Goal: Book appointment/travel/reservation

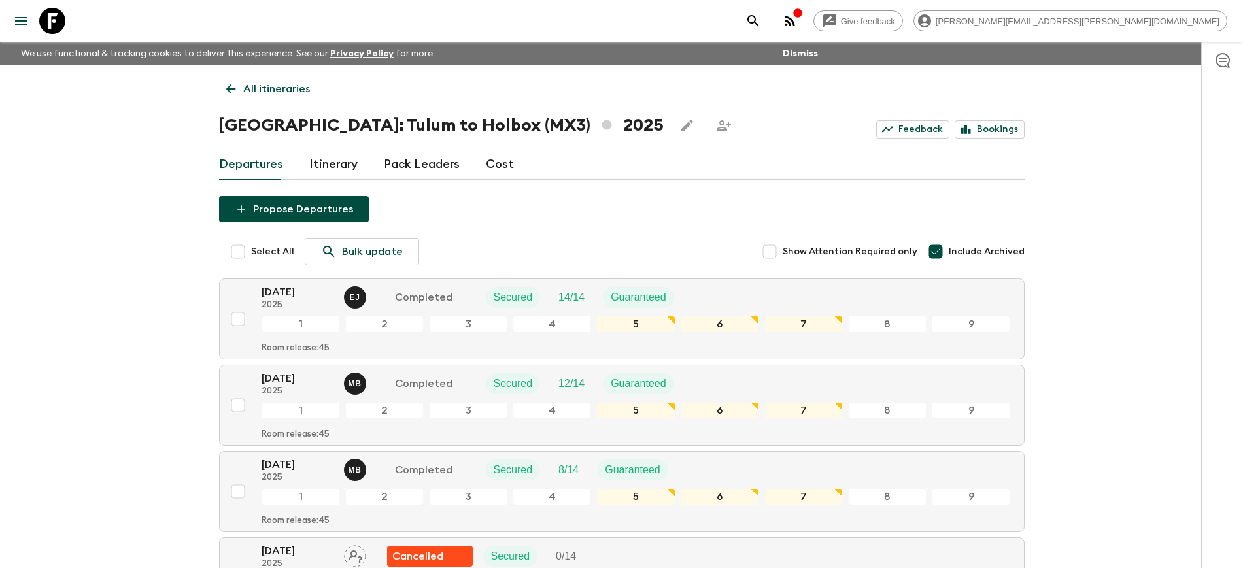
click at [58, 18] on icon at bounding box center [52, 21] width 26 height 26
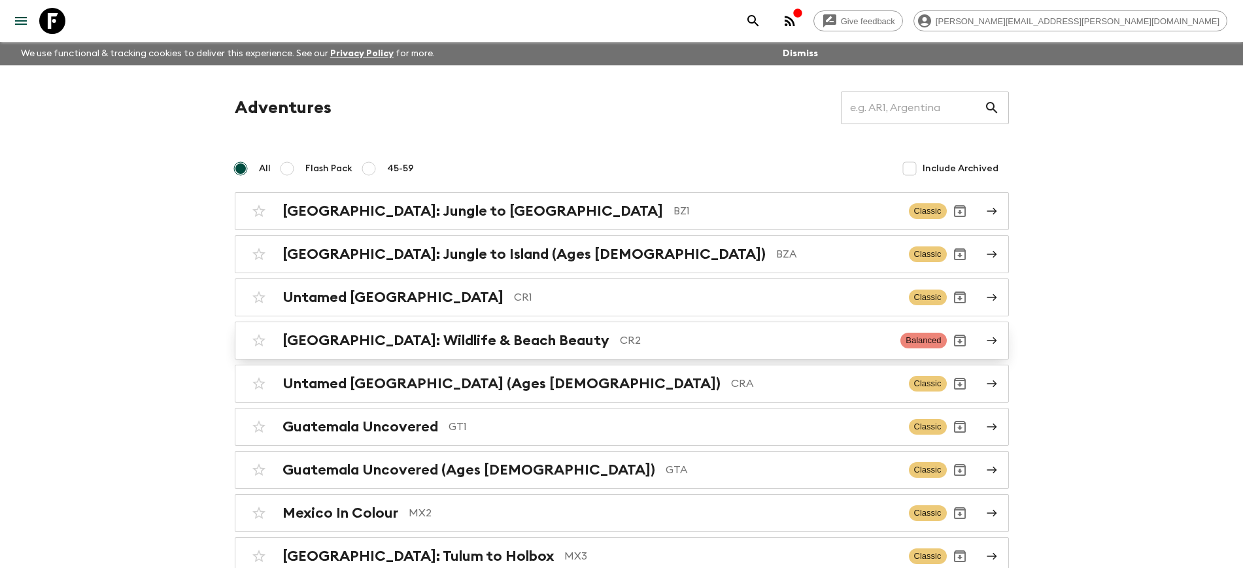
click at [364, 344] on h2 "[GEOGRAPHIC_DATA]: Wildlife & Beach Beauty" at bounding box center [445, 340] width 327 height 17
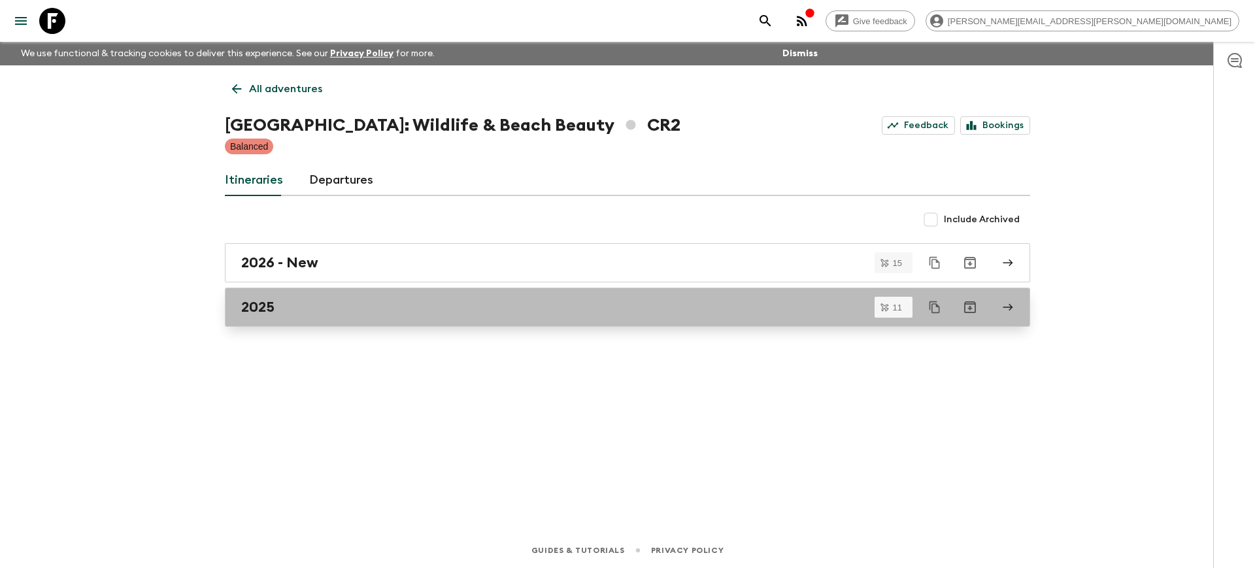
click at [267, 310] on h2 "2025" at bounding box center [257, 307] width 33 height 17
